Goal: Find contact information: Find contact information

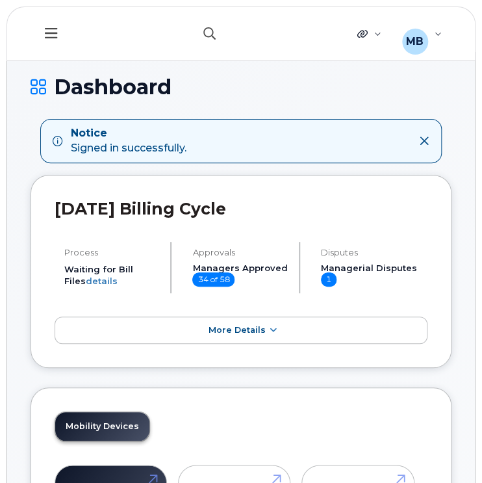
click at [214, 44] on button "button" at bounding box center [210, 34] width 42 height 38
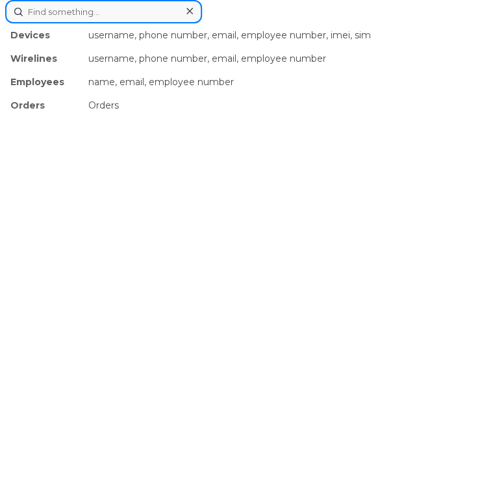
click at [152, 17] on input at bounding box center [103, 11] width 197 height 23
paste input "Rick Ringheim"
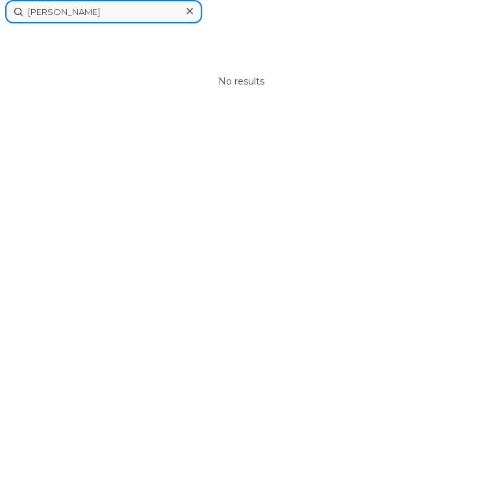
drag, startPoint x: 46, startPoint y: 12, endPoint x: 0, endPoint y: 1, distance: 47.4
click at [0, 1] on div "Rick Ringheim No results" at bounding box center [241, 241] width 482 height 483
type input "Ringheim"
click at [186, 11] on icon at bounding box center [189, 11] width 6 height 10
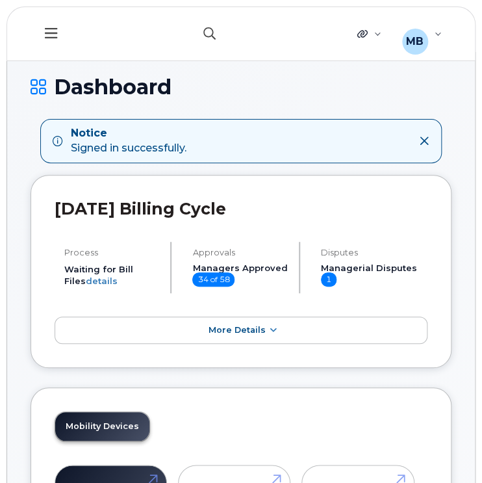
click at [206, 31] on icon "button" at bounding box center [209, 33] width 12 height 12
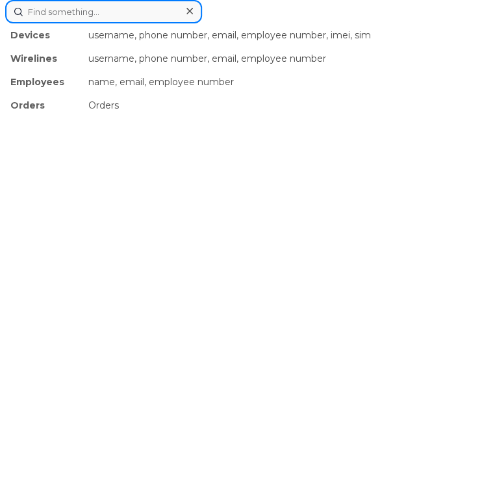
paste input "Patrick O'Reilly"
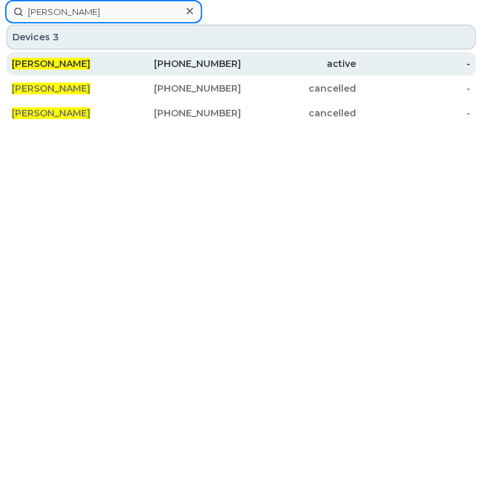
type input "Patrick O'Reilly"
click at [197, 62] on div "709-728-1175" at bounding box center [184, 63] width 115 height 13
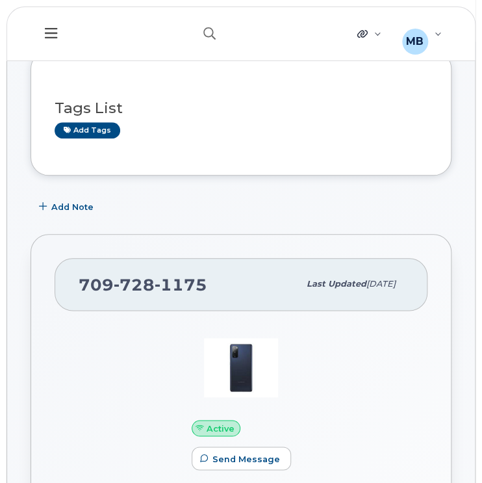
scroll to position [179, 0]
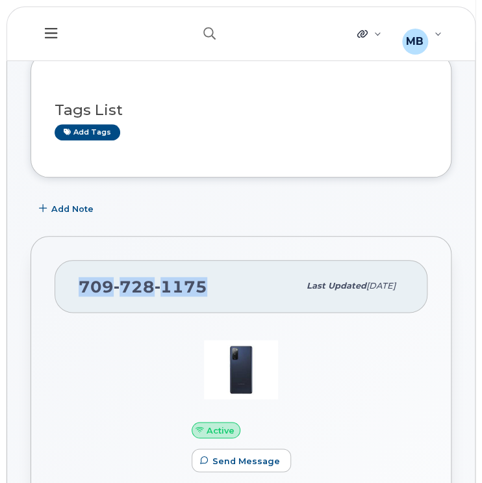
drag, startPoint x: 213, startPoint y: 284, endPoint x: 76, endPoint y: 279, distance: 137.1
click at [76, 279] on div "709 728 1175 Last updated May 08, 2025" at bounding box center [241, 286] width 373 height 52
copy span "709 728 1175"
click at [209, 27] on icon "button" at bounding box center [209, 33] width 12 height 12
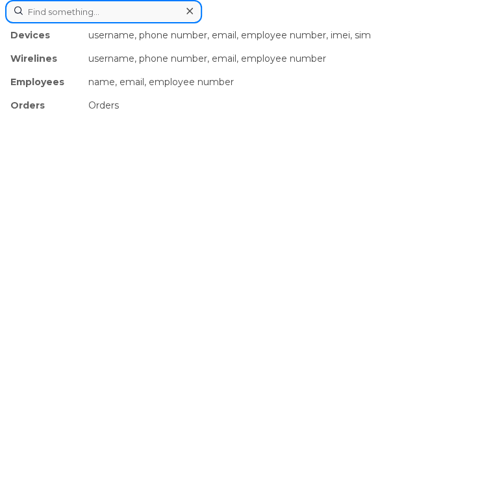
paste input "Claire Nguyen"
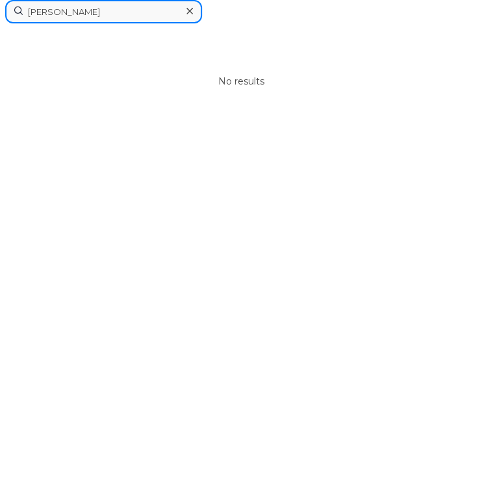
type input "Claire Nguyen"
click at [192, 10] on icon at bounding box center [189, 11] width 6 height 10
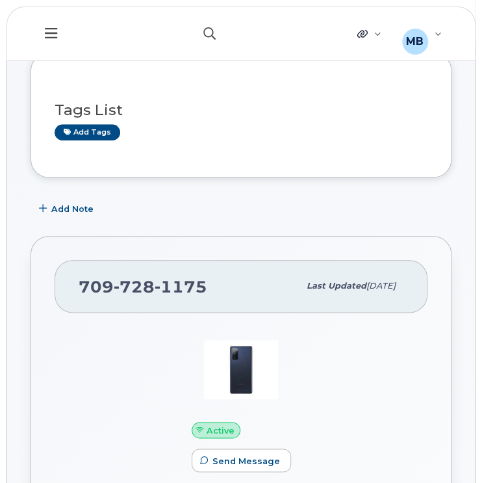
click at [208, 29] on icon "button" at bounding box center [209, 33] width 12 height 12
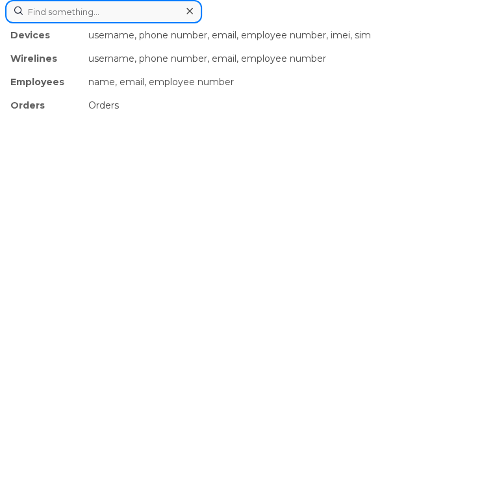
paste input "Naeen Jackson"
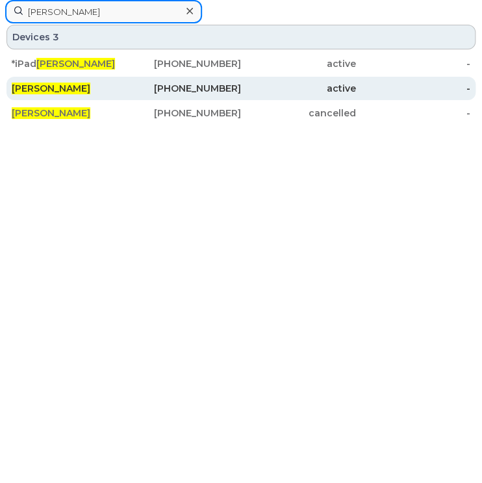
type input "Naeen Jackson"
click at [190, 85] on div "905-621-0728" at bounding box center [184, 88] width 115 height 13
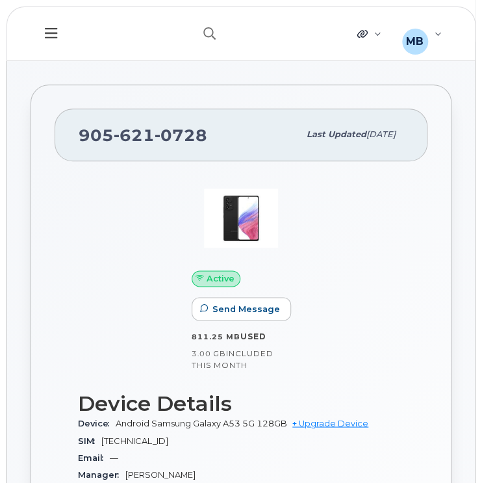
scroll to position [219, 0]
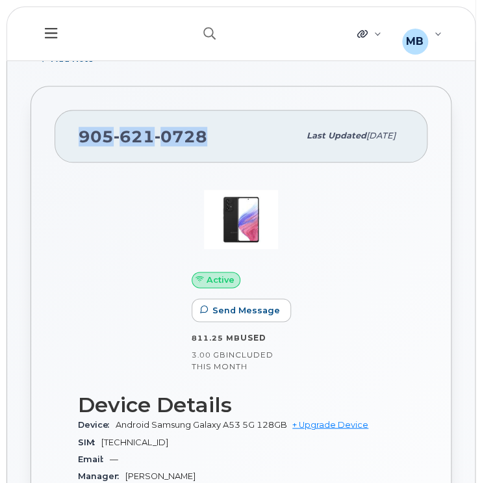
drag, startPoint x: 203, startPoint y: 139, endPoint x: 80, endPoint y: 136, distance: 123.4
click at [80, 136] on span "905 621 0728" at bounding box center [143, 136] width 129 height 19
copy span "905 621 0728"
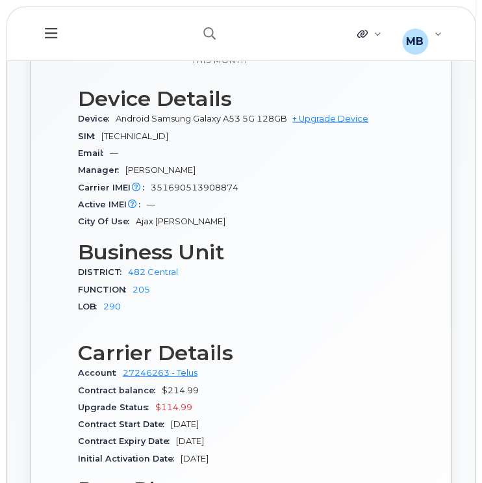
scroll to position [525, 0]
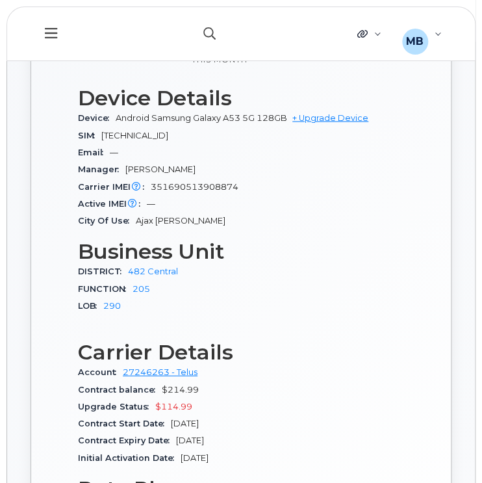
click at [208, 33] on icon "button" at bounding box center [209, 33] width 12 height 12
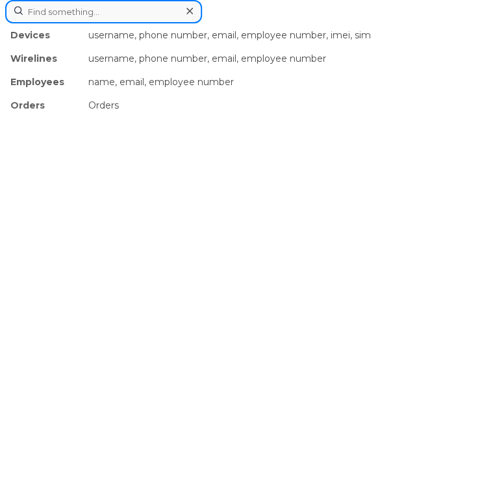
click at [143, 16] on input at bounding box center [103, 11] width 197 height 23
paste input "[PERSON_NAME]"
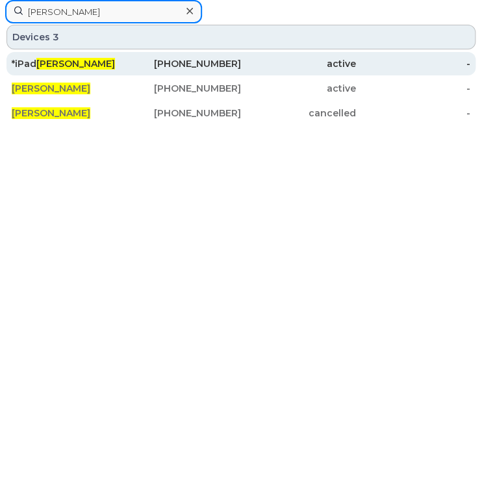
type input "[PERSON_NAME]"
click at [114, 66] on div "*iPad Naeen Jackson" at bounding box center [69, 63] width 115 height 13
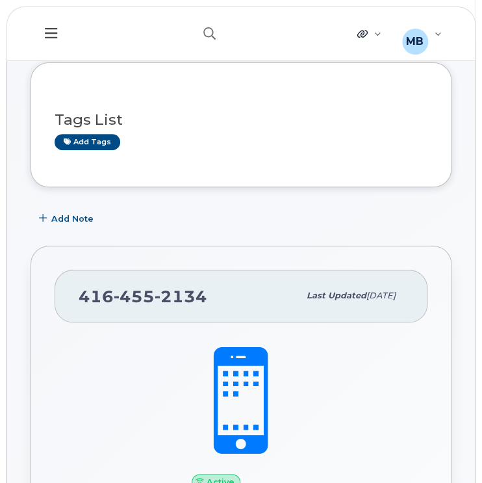
scroll to position [63, 0]
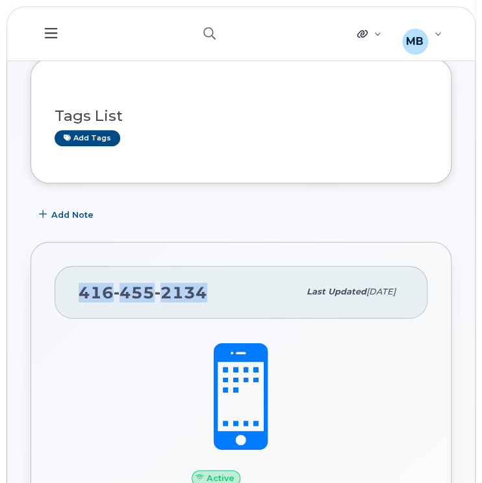
drag, startPoint x: 204, startPoint y: 292, endPoint x: 80, endPoint y: 293, distance: 124.1
click at [80, 293] on div "416 455 2134" at bounding box center [189, 291] width 220 height 27
copy span "416 455 2134"
click at [205, 21] on button "button" at bounding box center [210, 34] width 42 height 38
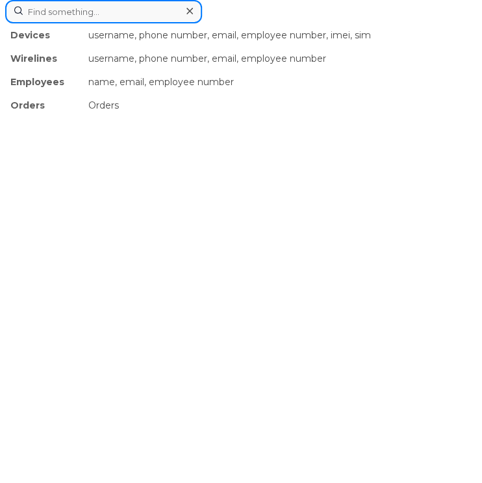
click at [155, 16] on input at bounding box center [103, 11] width 197 height 23
paste input "Rachel Thomas"
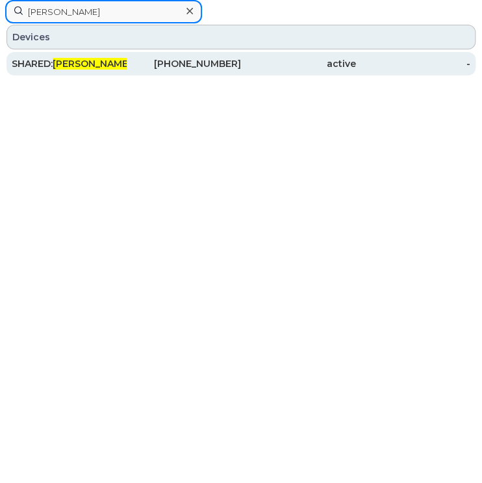
type input "Rachel Thomas"
click at [149, 63] on div "902-877-2594" at bounding box center [184, 63] width 115 height 13
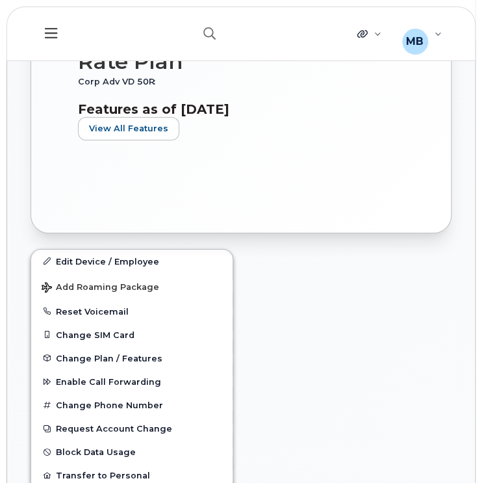
scroll to position [1101, 0]
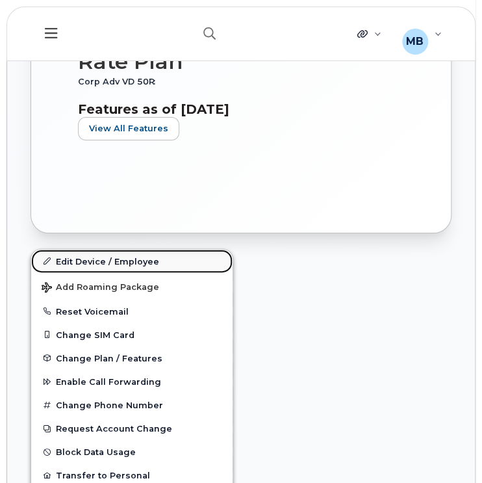
click at [123, 263] on link "Edit Device / Employee" at bounding box center [131, 260] width 201 height 23
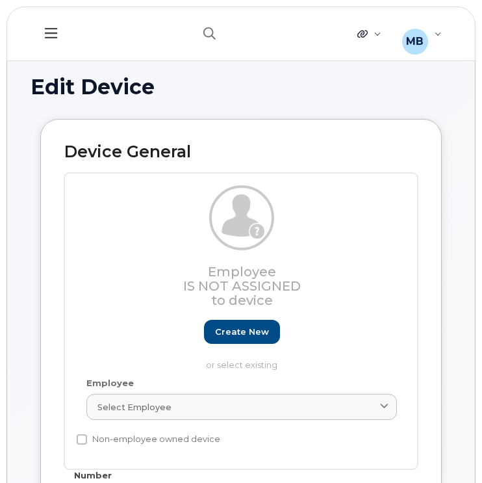
select select "42749"
select select "42761"
select select "42774"
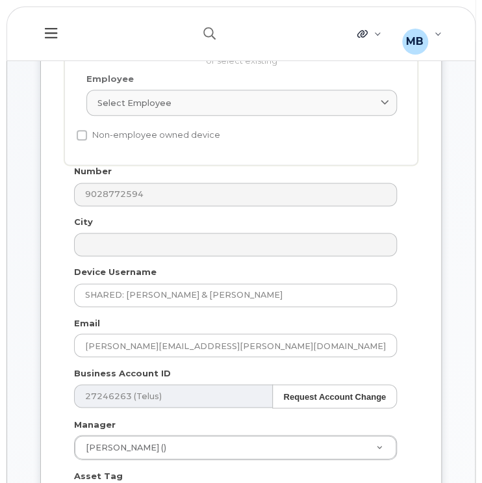
scroll to position [303, 0]
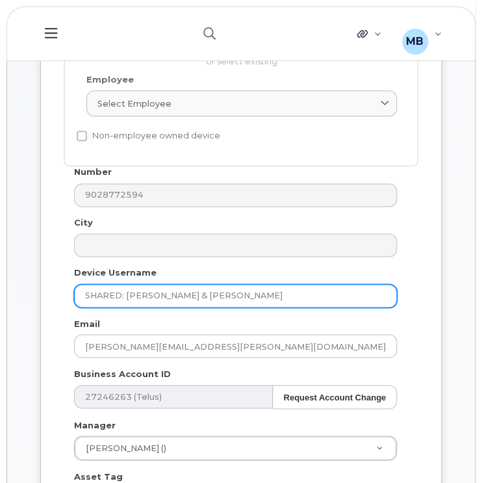
drag, startPoint x: 200, startPoint y: 293, endPoint x: 70, endPoint y: 294, distance: 129.9
click at [70, 294] on div "Device Username SHARED: [PERSON_NAME] & [PERSON_NAME]" at bounding box center [235, 286] width 343 height 41
type input "[PERSON_NAME]"
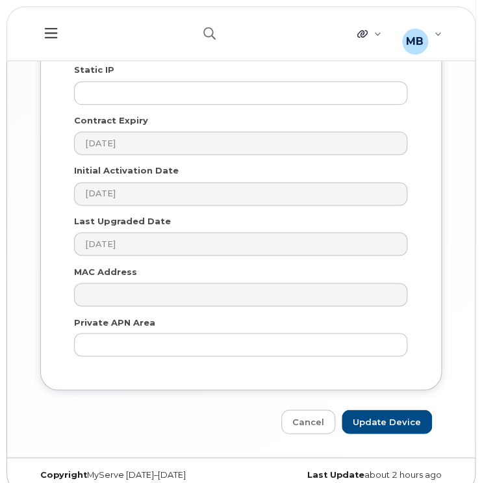
scroll to position [1540, 0]
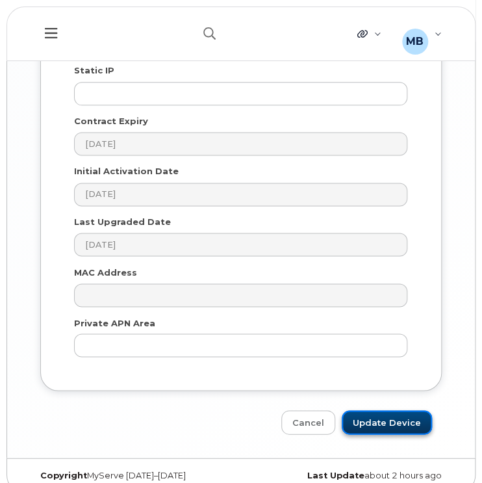
click at [390, 414] on input "Update Device" at bounding box center [387, 422] width 90 height 24
type input "Saving..."
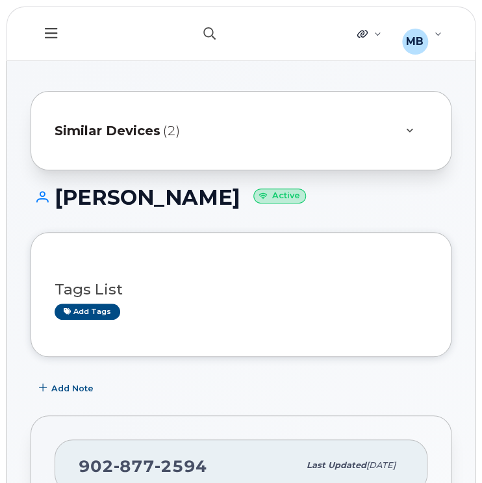
click at [210, 34] on icon "button" at bounding box center [209, 33] width 12 height 12
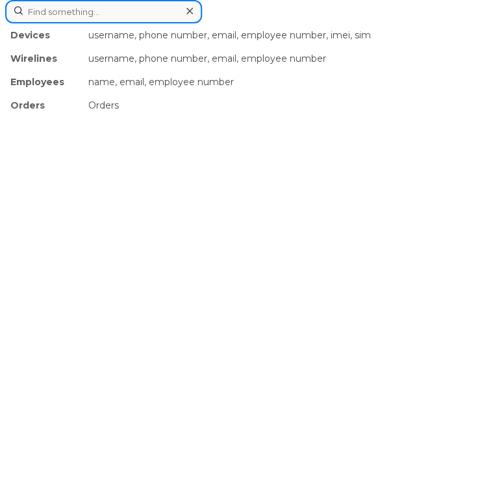
click at [140, 21] on input at bounding box center [103, 11] width 197 height 23
paste input "Simranjeet Kaur"
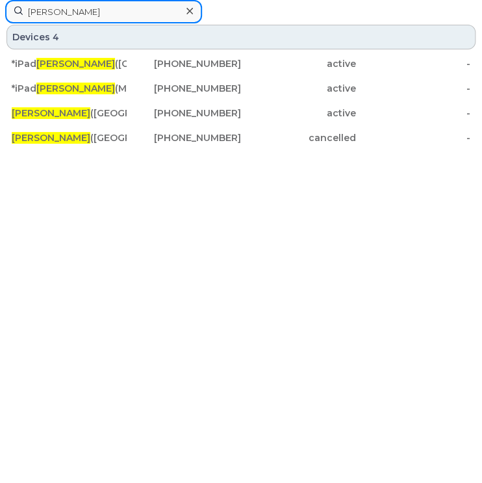
click at [168, 11] on input "Simranjeet Kaur" at bounding box center [103, 11] width 197 height 23
drag, startPoint x: 168, startPoint y: 11, endPoint x: 0, endPoint y: 8, distance: 168.2
click at [0, 8] on div "Simranjeet Kaur Devices 4 *iPad Simranjeet Kaur (BC) 416-668-6596 active - *iPa…" at bounding box center [241, 241] width 482 height 483
paste input "Renae Palme"
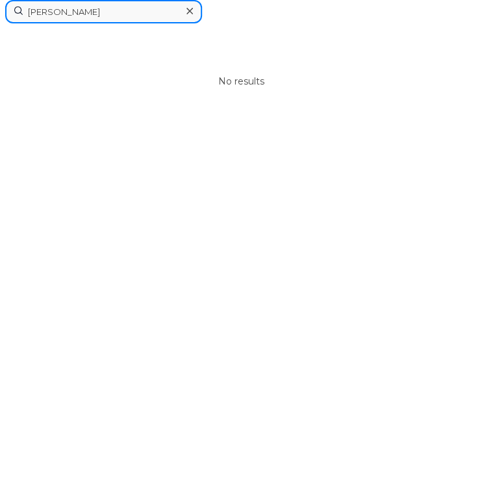
drag, startPoint x: 166, startPoint y: 10, endPoint x: 0, endPoint y: -13, distance: 167.9
paste input "Lynn MacDonald"
drag, startPoint x: 145, startPoint y: 10, endPoint x: 0, endPoint y: -34, distance: 151.4
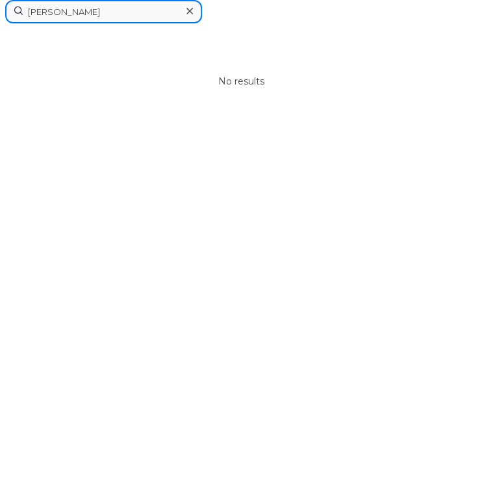
paste input "us Sullivan"
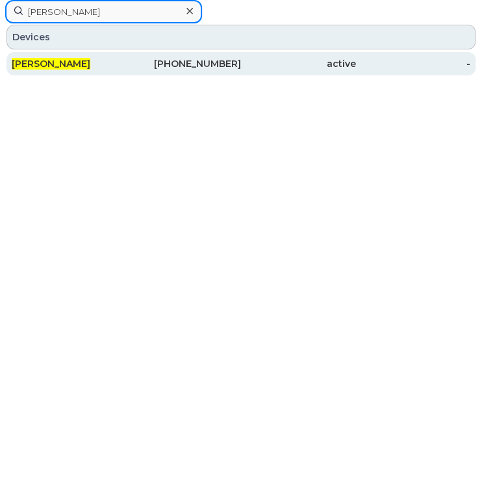
type input "Lynus Sullivan"
click at [192, 60] on div "613-816-5238" at bounding box center [184, 63] width 115 height 13
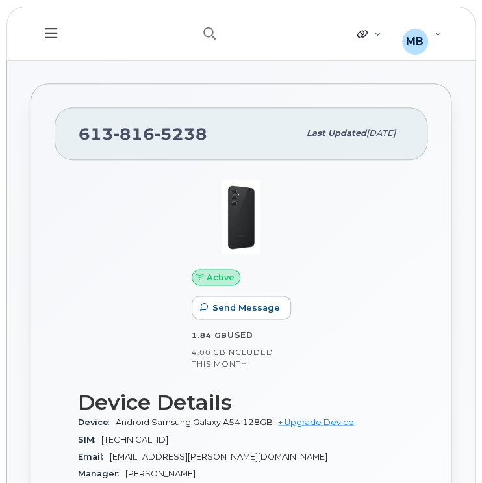
scroll to position [207, 0]
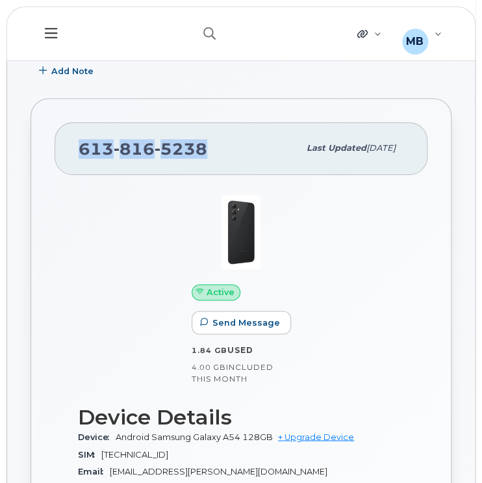
drag, startPoint x: 205, startPoint y: 149, endPoint x: 79, endPoint y: 145, distance: 126.1
click at [79, 145] on div "[PHONE_NUMBER]" at bounding box center [189, 147] width 220 height 27
copy span "[PHONE_NUMBER]"
click at [216, 35] on icon "button" at bounding box center [209, 33] width 12 height 12
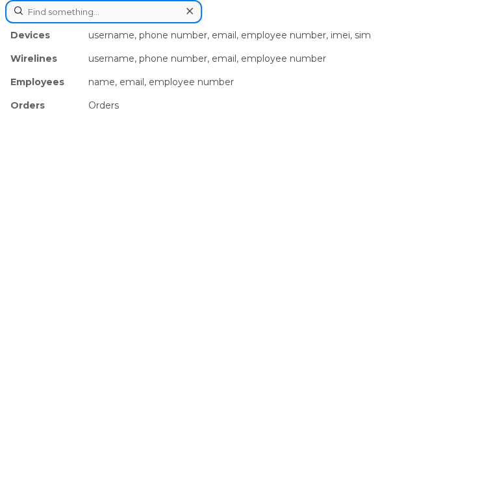
click at [121, 13] on input at bounding box center [103, 11] width 197 height 23
paste input "[PERSON_NAME]"
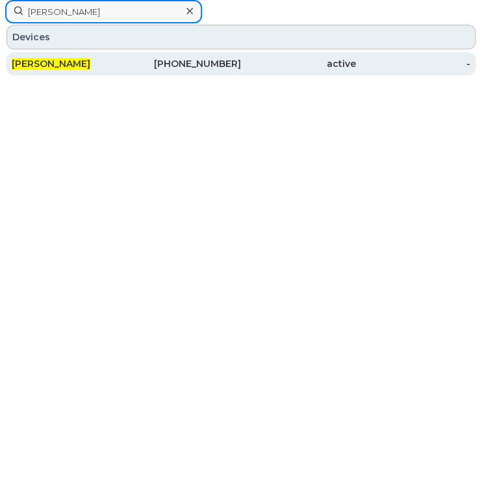
type input "[PERSON_NAME]"
click at [127, 56] on div "[PERSON_NAME]" at bounding box center [184, 63] width 115 height 23
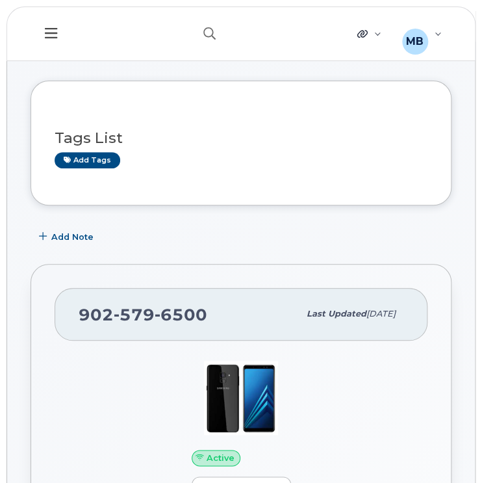
scroll to position [40, 0]
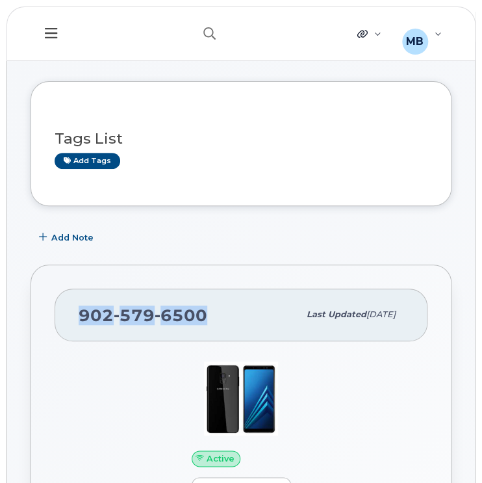
drag, startPoint x: 204, startPoint y: 308, endPoint x: 81, endPoint y: 306, distance: 123.4
click at [81, 306] on span "[PHONE_NUMBER]" at bounding box center [143, 314] width 129 height 19
copy span "[PHONE_NUMBER]"
click at [208, 39] on button "button" at bounding box center [210, 34] width 42 height 38
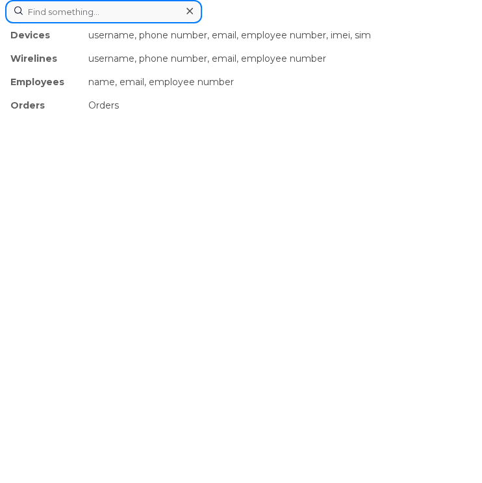
paste input "[PERSON_NAME]"
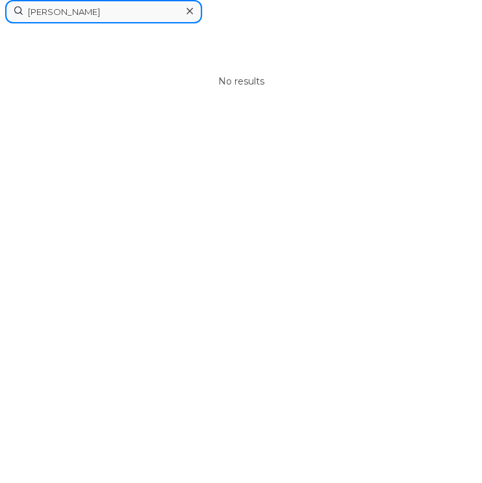
drag, startPoint x: 58, startPoint y: 10, endPoint x: 0, endPoint y: -18, distance: 64.8
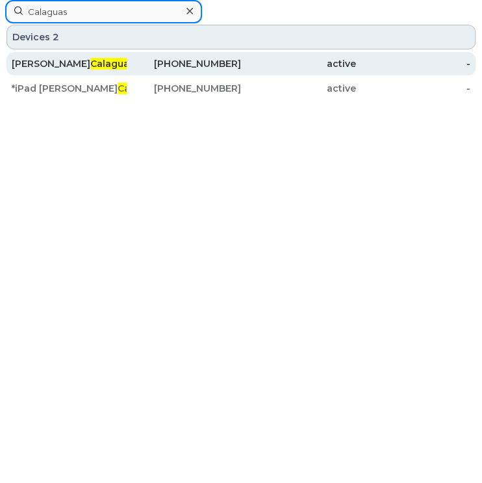
type input "Calaguas"
click at [97, 62] on div "[PERSON_NAME]" at bounding box center [69, 63] width 115 height 13
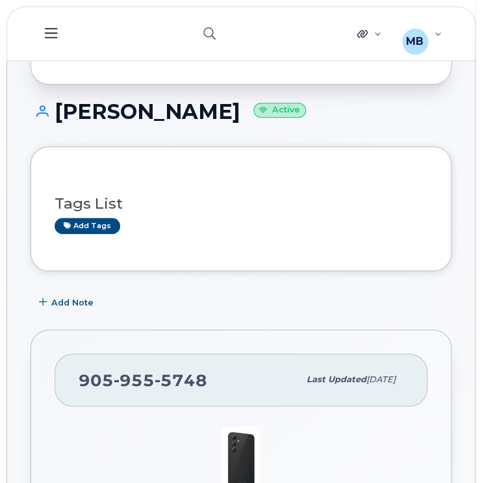
scroll to position [86, 0]
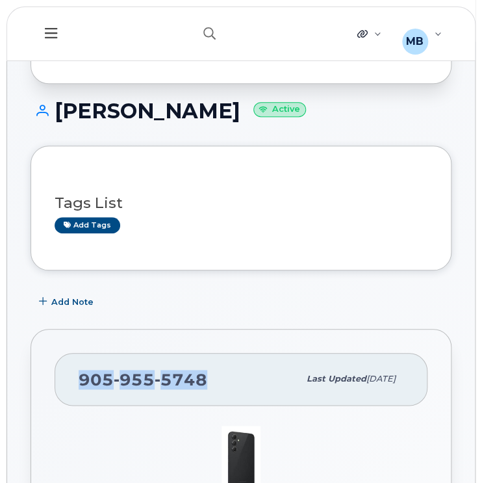
drag, startPoint x: 208, startPoint y: 373, endPoint x: 81, endPoint y: 368, distance: 127.4
click at [81, 368] on div "905 955 5748" at bounding box center [189, 378] width 220 height 27
copy span "905 955 5748"
click at [214, 29] on icon "button" at bounding box center [209, 33] width 12 height 12
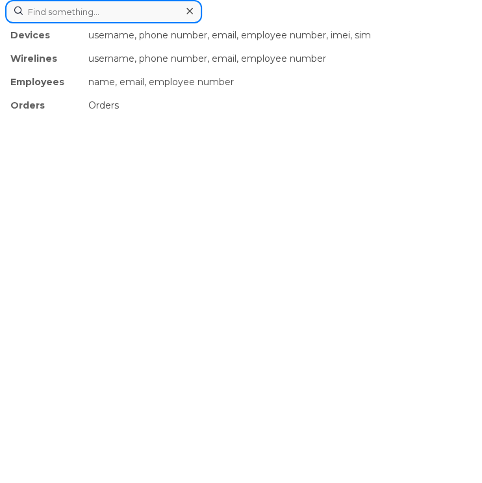
click at [130, 14] on input at bounding box center [103, 11] width 197 height 23
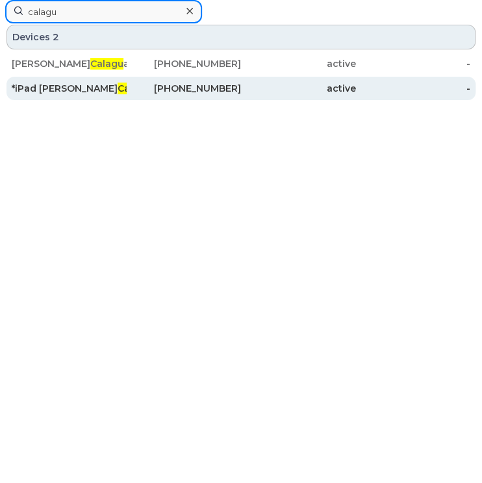
type input "calagu"
click at [127, 81] on div "*iPad Josh Calagu as" at bounding box center [184, 88] width 115 height 23
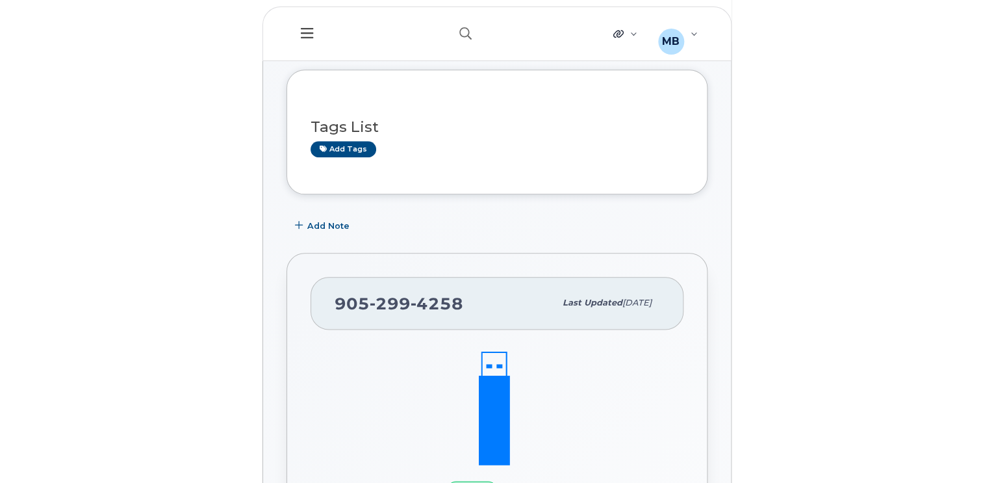
scroll to position [164, 0]
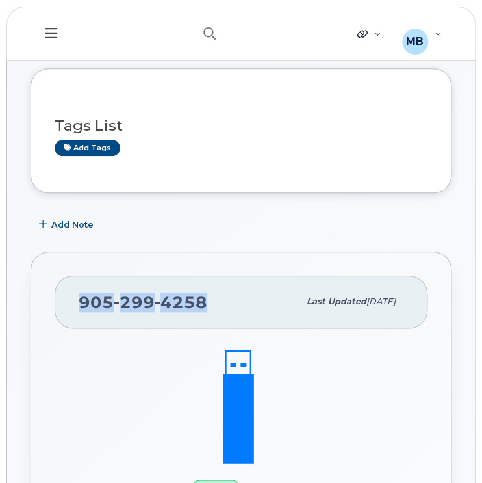
drag, startPoint x: 203, startPoint y: 299, endPoint x: 76, endPoint y: 299, distance: 126.6
click at [76, 299] on div "[PHONE_NUMBER] Last updated [DATE]" at bounding box center [241, 301] width 373 height 52
copy span "[PHONE_NUMBER]"
